Goal: Transaction & Acquisition: Purchase product/service

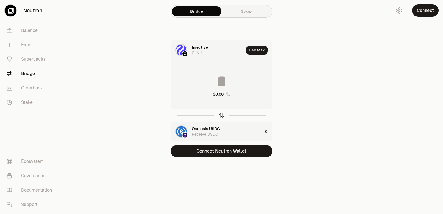
click at [222, 114] on icon "button" at bounding box center [222, 115] width 4 height 2
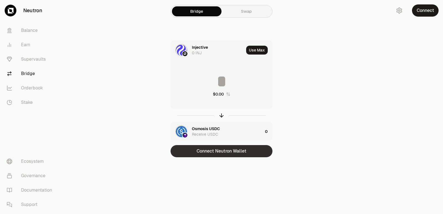
click at [222, 152] on button "Connect Neutron Wallet" at bounding box center [222, 151] width 102 height 12
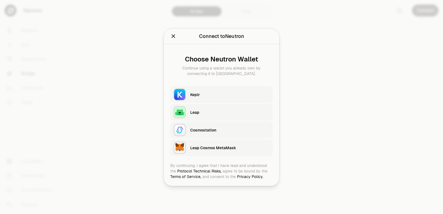
click at [205, 96] on div "Keplr" at bounding box center [229, 95] width 79 height 6
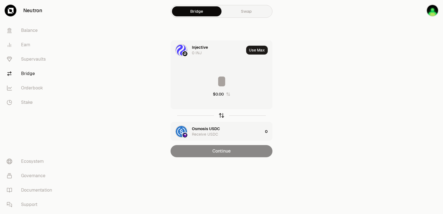
click at [222, 115] on icon "button" at bounding box center [222, 115] width 6 height 6
click at [222, 118] on icon "button" at bounding box center [222, 115] width 6 height 6
click at [204, 83] on input at bounding box center [221, 81] width 101 height 17
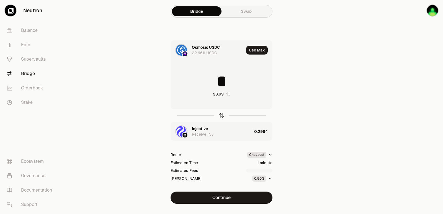
click at [223, 116] on icon "button" at bounding box center [222, 115] width 6 height 6
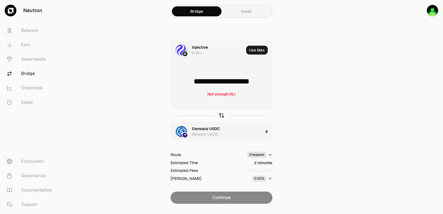
click at [223, 116] on icon "button" at bounding box center [222, 115] width 6 height 6
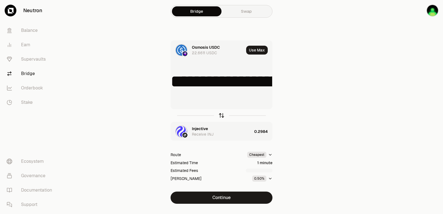
type input "*"
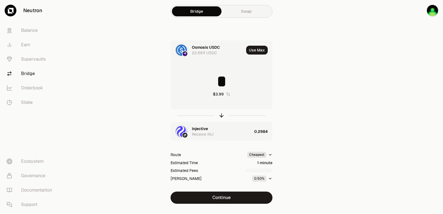
click at [201, 129] on div "Injective" at bounding box center [200, 129] width 16 height 6
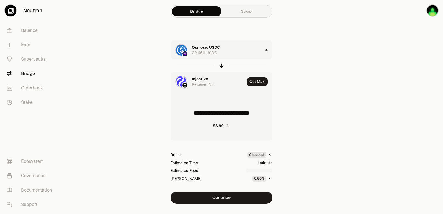
click at [194, 79] on div "Injective" at bounding box center [200, 79] width 16 height 6
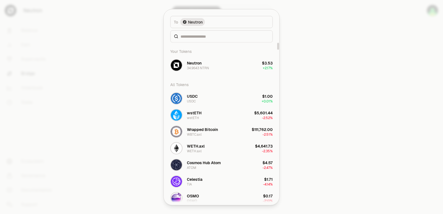
click at [388, 94] on div at bounding box center [221, 107] width 443 height 214
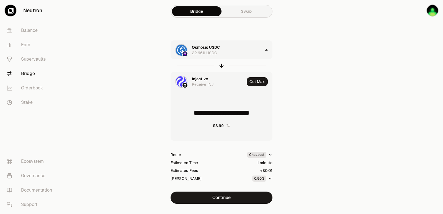
click at [195, 77] on div "Injective" at bounding box center [200, 79] width 16 height 6
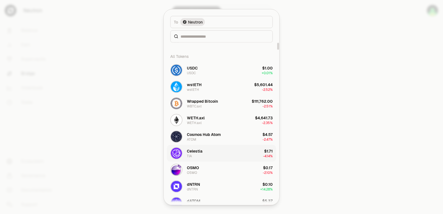
scroll to position [111, 0]
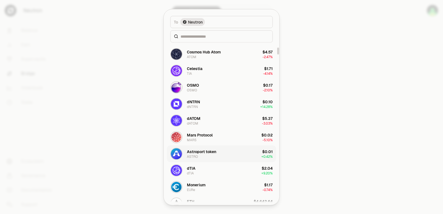
click at [211, 152] on div "Astroport token" at bounding box center [201, 152] width 29 height 6
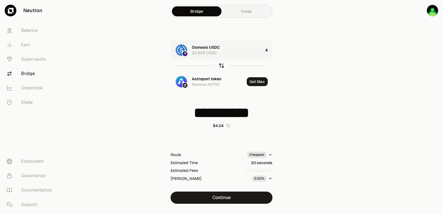
click at [221, 66] on icon "button" at bounding box center [222, 66] width 6 height 6
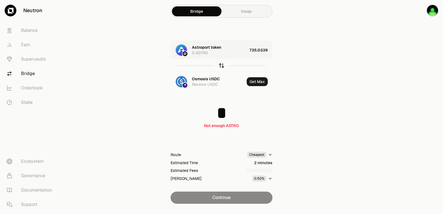
click at [221, 67] on icon "button" at bounding box center [222, 66] width 6 height 6
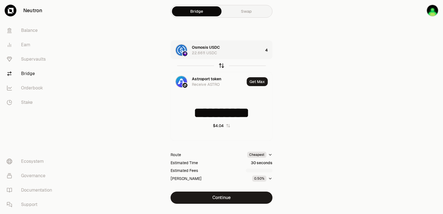
click at [222, 68] on icon "button" at bounding box center [222, 66] width 6 height 6
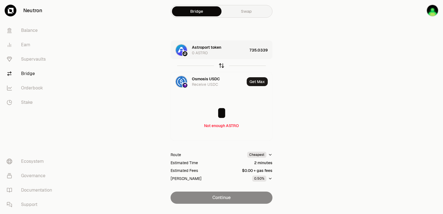
click at [220, 67] on icon "button" at bounding box center [222, 66] width 6 height 6
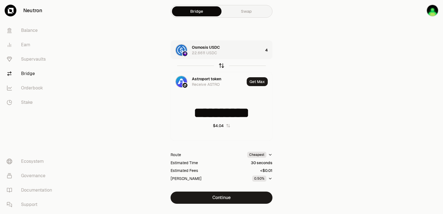
click at [221, 67] on icon "button" at bounding box center [222, 66] width 6 height 6
type input "*"
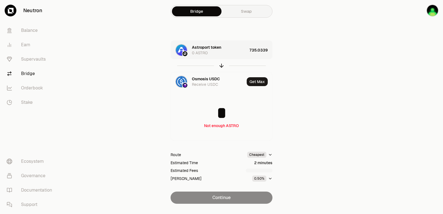
click at [263, 50] on div "735.0339" at bounding box center [261, 50] width 23 height 19
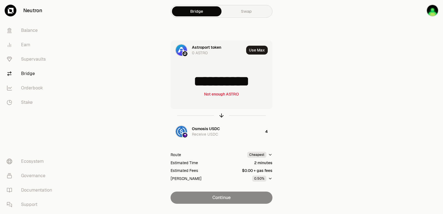
scroll to position [1, 0]
drag, startPoint x: 267, startPoint y: 83, endPoint x: 190, endPoint y: 88, distance: 77.2
click at [190, 88] on input "**********" at bounding box center [221, 81] width 101 height 17
type input "***"
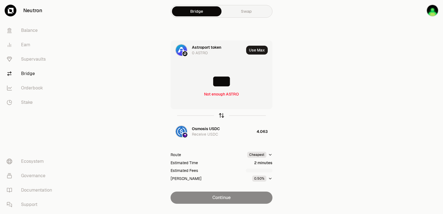
click at [221, 117] on icon "button" at bounding box center [222, 115] width 6 height 6
click at [219, 81] on input at bounding box center [221, 81] width 101 height 17
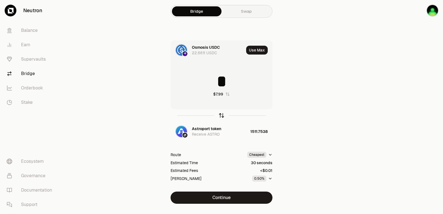
click at [222, 115] on icon "button" at bounding box center [222, 115] width 6 height 6
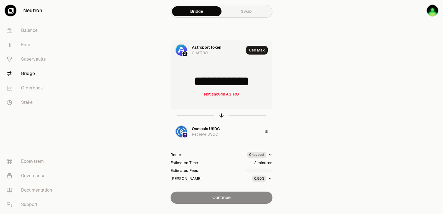
click at [214, 84] on input "**********" at bounding box center [221, 81] width 101 height 17
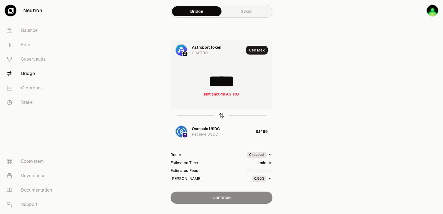
click at [223, 115] on icon "button" at bounding box center [222, 115] width 6 height 6
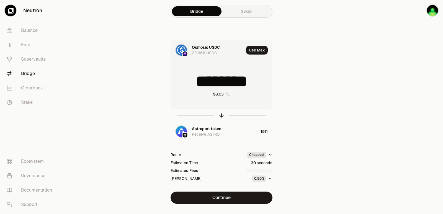
click at [221, 82] on input "********" at bounding box center [221, 81] width 101 height 17
click at [221, 115] on icon "button" at bounding box center [222, 115] width 6 height 6
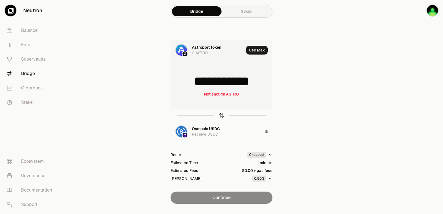
click at [222, 115] on icon "button" at bounding box center [222, 115] width 6 height 6
type input "*"
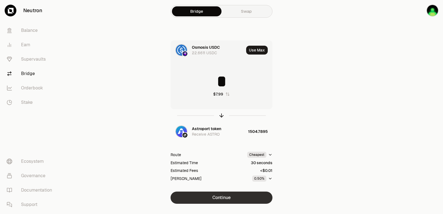
click at [214, 203] on button "Continue" at bounding box center [222, 198] width 102 height 12
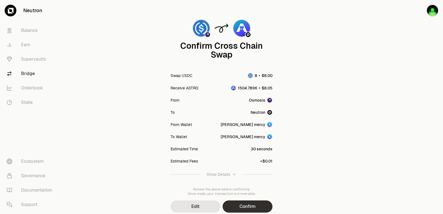
scroll to position [46, 0]
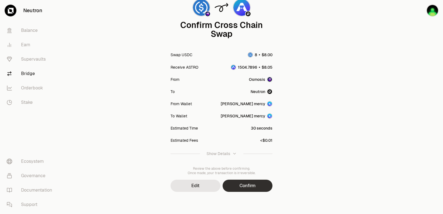
click at [255, 189] on button "Confirm" at bounding box center [248, 186] width 50 height 12
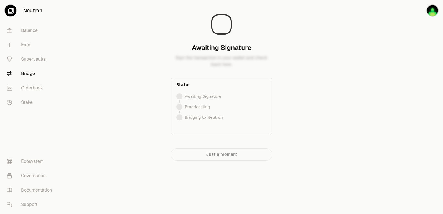
scroll to position [0, 0]
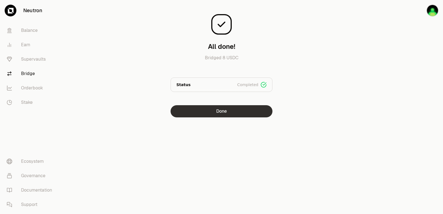
click at [226, 110] on button "Done" at bounding box center [222, 111] width 102 height 12
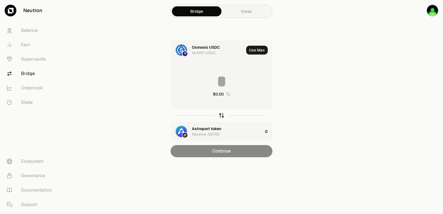
click at [223, 117] on icon "button" at bounding box center [222, 115] width 6 height 6
click at [255, 51] on button "Use Max" at bounding box center [257, 50] width 22 height 9
type input "**********"
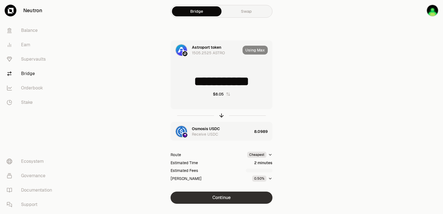
click at [218, 198] on button "Continue" at bounding box center [222, 198] width 102 height 12
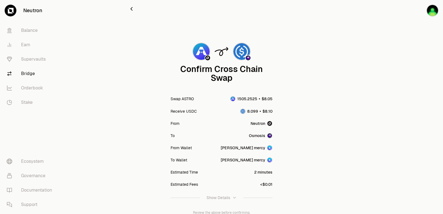
scroll to position [46, 0]
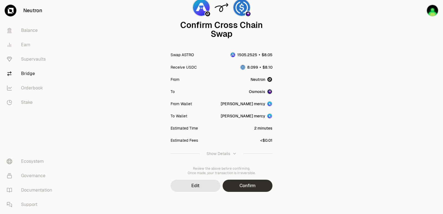
click at [239, 187] on button "Confirm" at bounding box center [248, 186] width 50 height 12
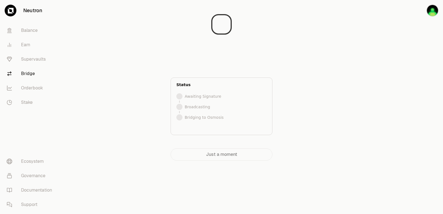
scroll to position [0, 0]
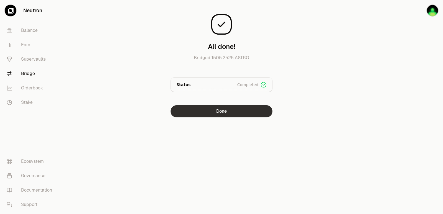
click at [230, 111] on button "Done" at bounding box center [222, 111] width 102 height 12
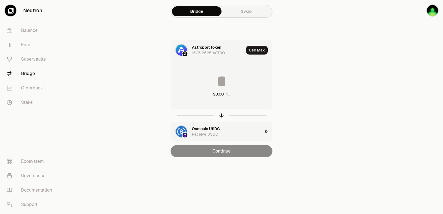
drag, startPoint x: 208, startPoint y: 81, endPoint x: 209, endPoint y: 90, distance: 8.9
click at [208, 81] on input at bounding box center [221, 81] width 101 height 17
click at [224, 114] on icon "button" at bounding box center [222, 115] width 6 height 6
click at [209, 80] on input at bounding box center [221, 81] width 101 height 17
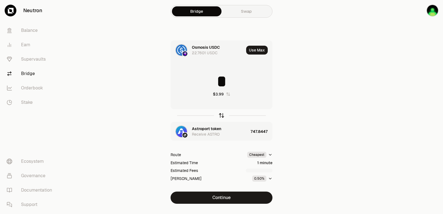
click at [221, 115] on icon "button" at bounding box center [222, 115] width 6 height 6
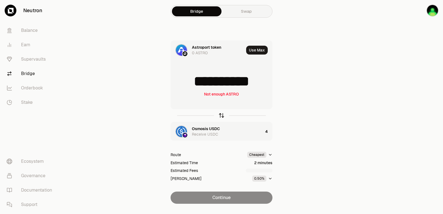
click at [221, 115] on icon "button" at bounding box center [222, 115] width 6 height 6
type input "*"
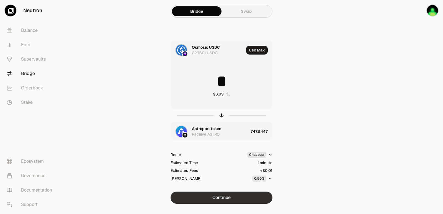
click at [224, 198] on button "Continue" at bounding box center [222, 198] width 102 height 12
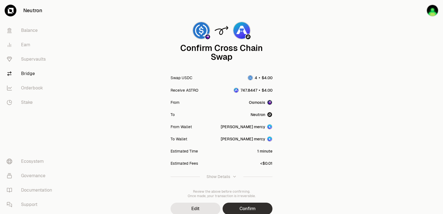
scroll to position [46, 0]
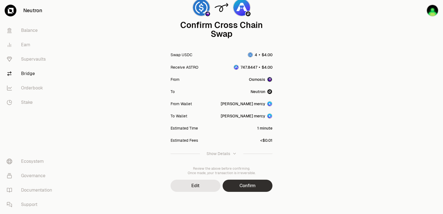
click at [246, 192] on button "Confirm" at bounding box center [248, 186] width 50 height 12
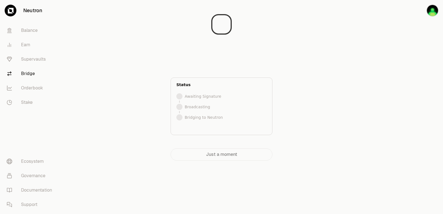
scroll to position [0, 0]
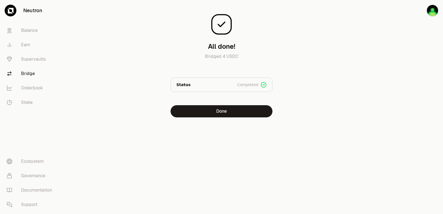
click at [238, 117] on div "All done! Bridged 4 USDC Status Completed Signed Broadcasted Bridged Done" at bounding box center [221, 70] width 199 height 140
click at [234, 112] on button "Done" at bounding box center [222, 111] width 102 height 12
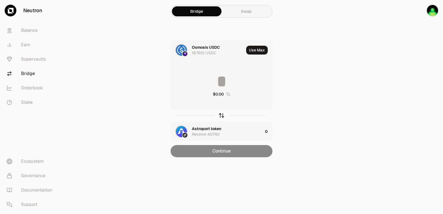
click at [222, 117] on icon "button" at bounding box center [222, 115] width 6 height 6
click at [262, 48] on button "Use Max" at bounding box center [257, 50] width 22 height 9
type input "**********"
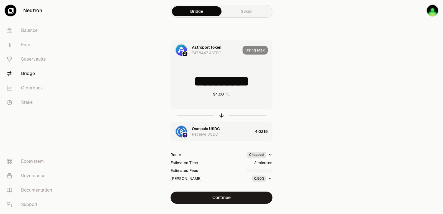
click at [231, 191] on div "**********" at bounding box center [222, 121] width 186 height 163
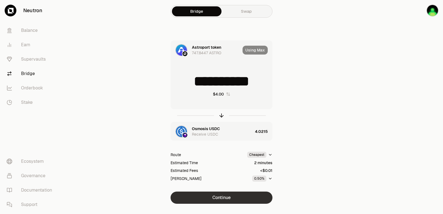
click at [230, 197] on button "Continue" at bounding box center [222, 198] width 102 height 12
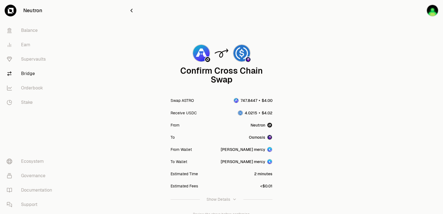
scroll to position [46, 0]
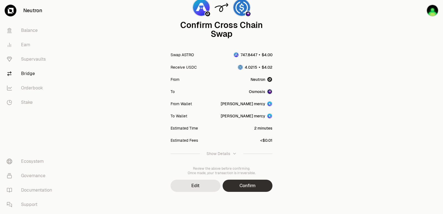
click at [249, 187] on button "Confirm" at bounding box center [248, 186] width 50 height 12
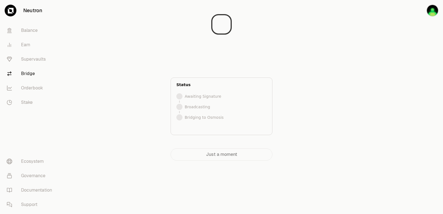
scroll to position [0, 0]
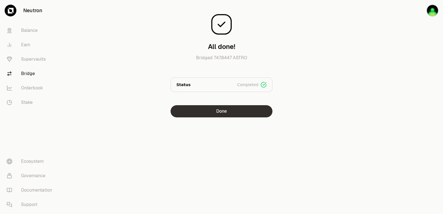
click at [222, 112] on button "Done" at bounding box center [222, 111] width 102 height 12
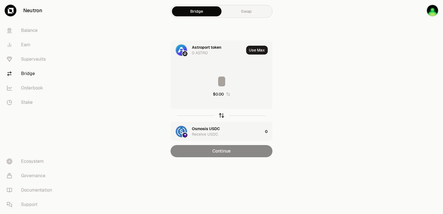
click at [222, 114] on icon "button" at bounding box center [222, 115] width 4 height 2
click at [215, 77] on input at bounding box center [221, 81] width 101 height 17
click at [211, 128] on div "Astroport token" at bounding box center [206, 129] width 29 height 6
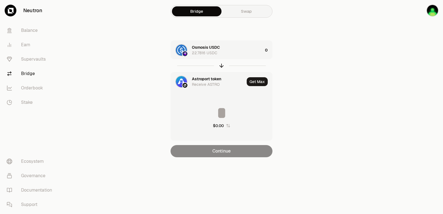
click at [197, 76] on div "Astroport token" at bounding box center [206, 79] width 29 height 6
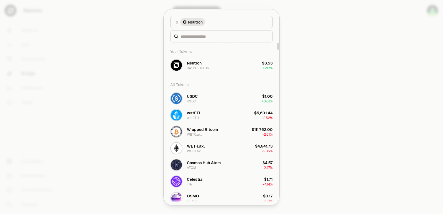
click at [206, 40] on div at bounding box center [221, 36] width 103 height 12
click at [206, 38] on input at bounding box center [225, 37] width 89 height 6
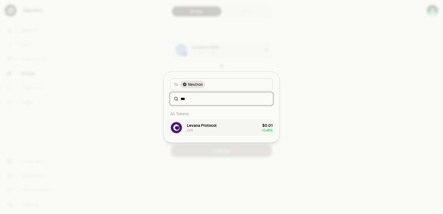
type input "***"
click at [215, 129] on div "Levana Protocol LVN" at bounding box center [202, 128] width 30 height 10
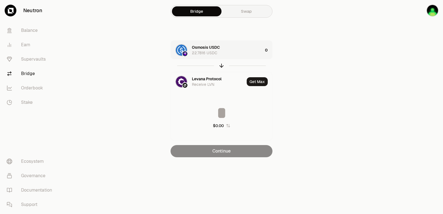
click at [228, 49] on div "Osmosis USDC 22.7816 USDC" at bounding box center [227, 50] width 71 height 11
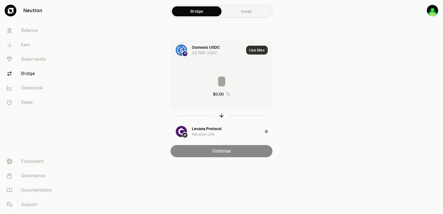
click at [261, 51] on button "Use Max" at bounding box center [257, 50] width 22 height 9
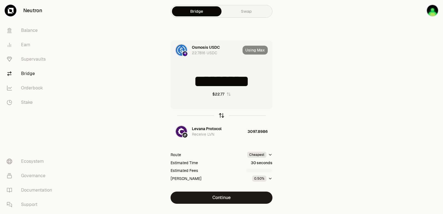
click at [221, 114] on icon "button" at bounding box center [222, 115] width 6 height 6
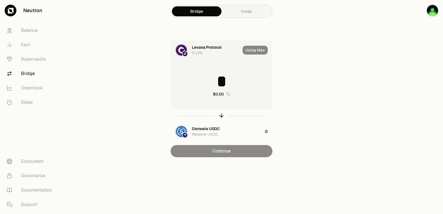
click at [203, 87] on input "*" at bounding box center [221, 81] width 101 height 17
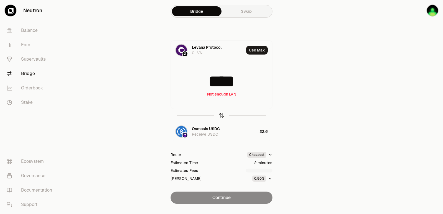
type input "****"
drag, startPoint x: 220, startPoint y: 114, endPoint x: 221, endPoint y: 107, distance: 7.8
click at [221, 114] on icon "button" at bounding box center [222, 115] width 6 height 6
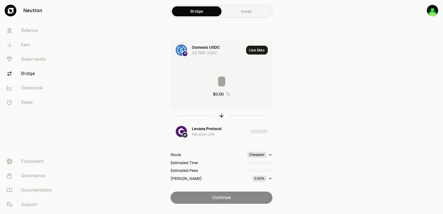
click at [218, 87] on input at bounding box center [221, 81] width 101 height 17
click at [217, 86] on input "*********" at bounding box center [221, 81] width 101 height 17
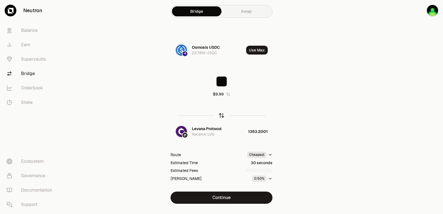
type input "**"
click at [222, 115] on icon "button" at bounding box center [222, 115] width 4 height 2
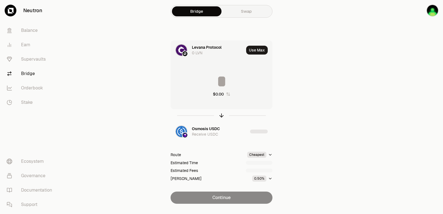
click at [206, 83] on input at bounding box center [221, 81] width 101 height 17
type input "****"
click at [221, 116] on icon "button" at bounding box center [222, 115] width 6 height 6
click at [221, 78] on input at bounding box center [221, 81] width 101 height 17
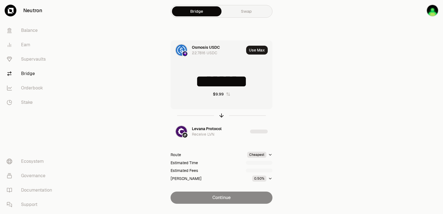
click at [221, 78] on input "********" at bounding box center [221, 81] width 101 height 17
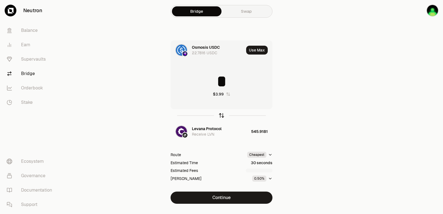
click at [221, 114] on icon "button" at bounding box center [222, 115] width 6 height 6
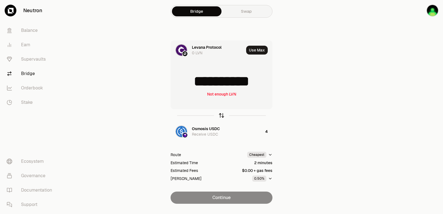
click at [221, 114] on icon "button" at bounding box center [222, 115] width 6 height 6
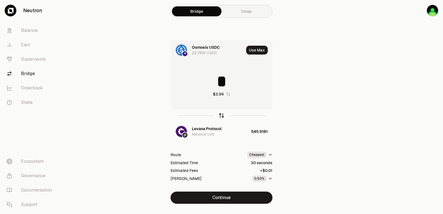
click at [221, 114] on icon "button" at bounding box center [222, 115] width 6 height 6
type input "**********"
